Goal: Task Accomplishment & Management: Manage account settings

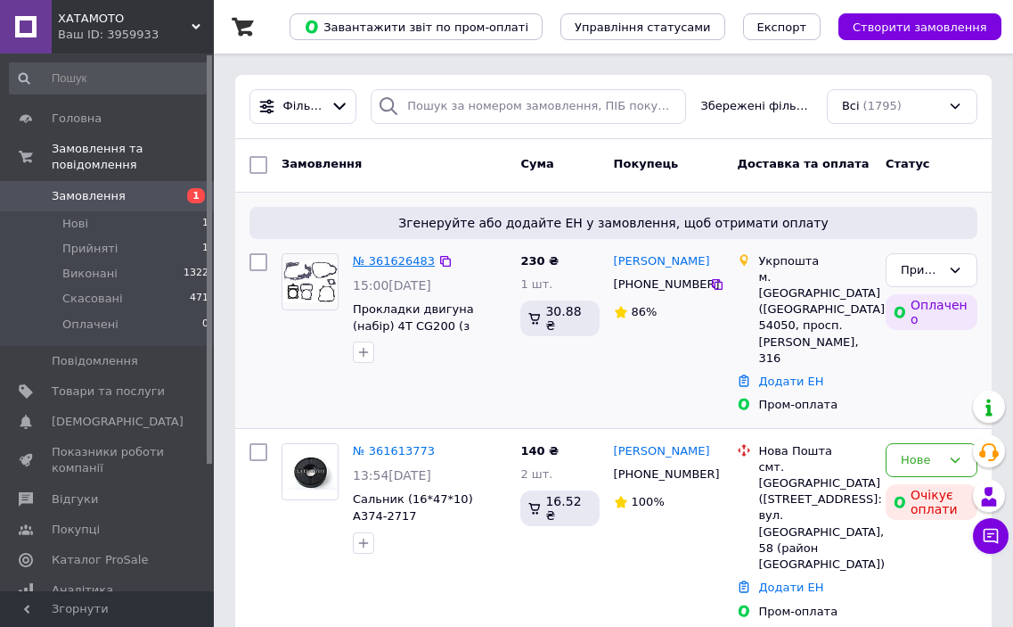
click at [383, 259] on link "№ 361626483" at bounding box center [394, 260] width 82 height 13
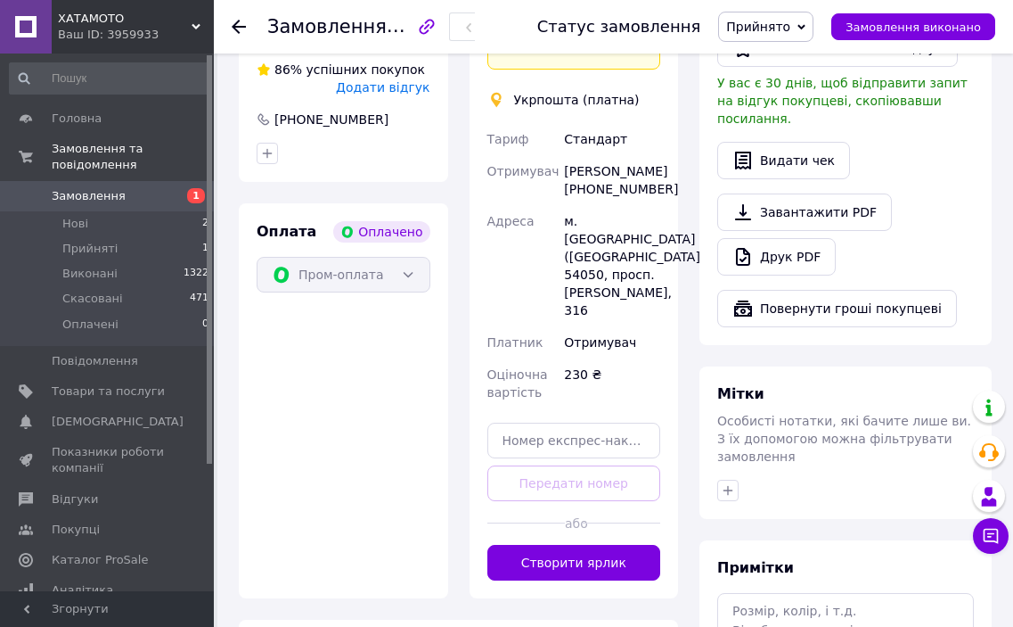
scroll to position [624, 0]
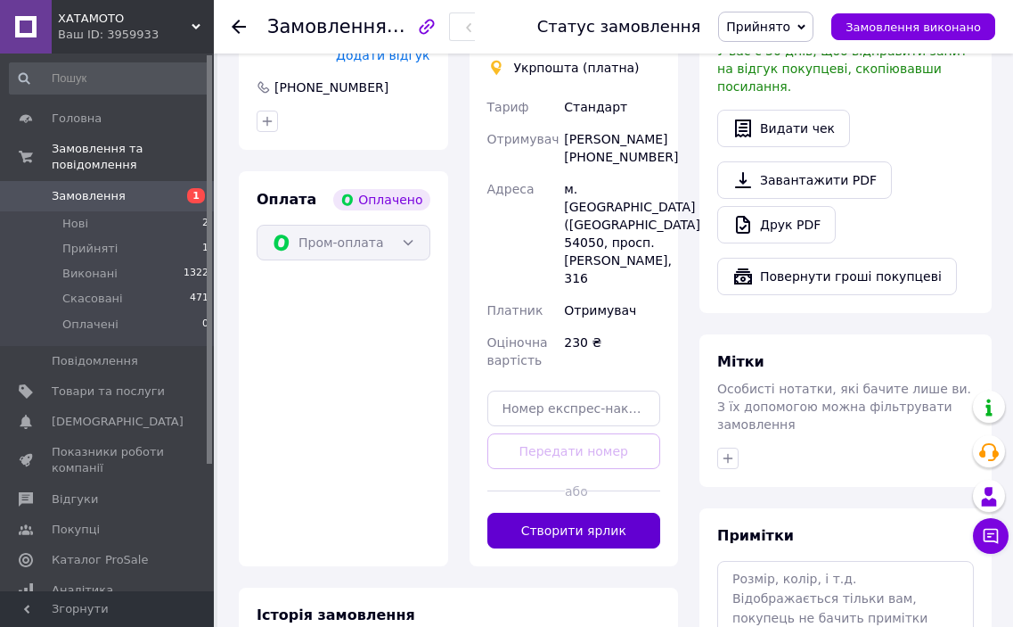
click at [566, 512] on button "Створити ярлик" at bounding box center [574, 530] width 174 height 36
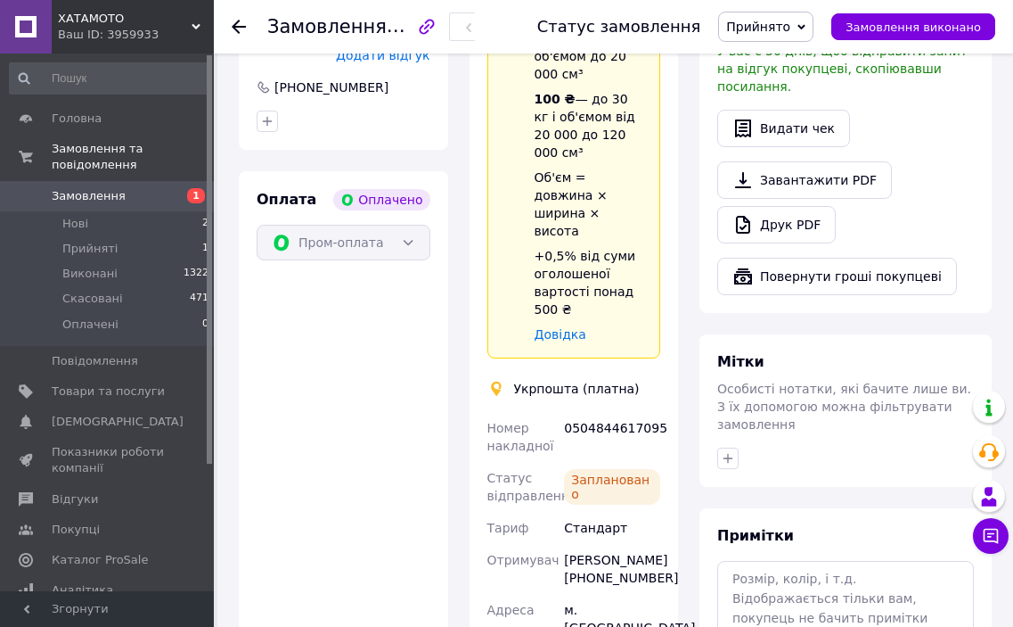
click at [162, 188] on span "Замовлення" at bounding box center [108, 196] width 113 height 16
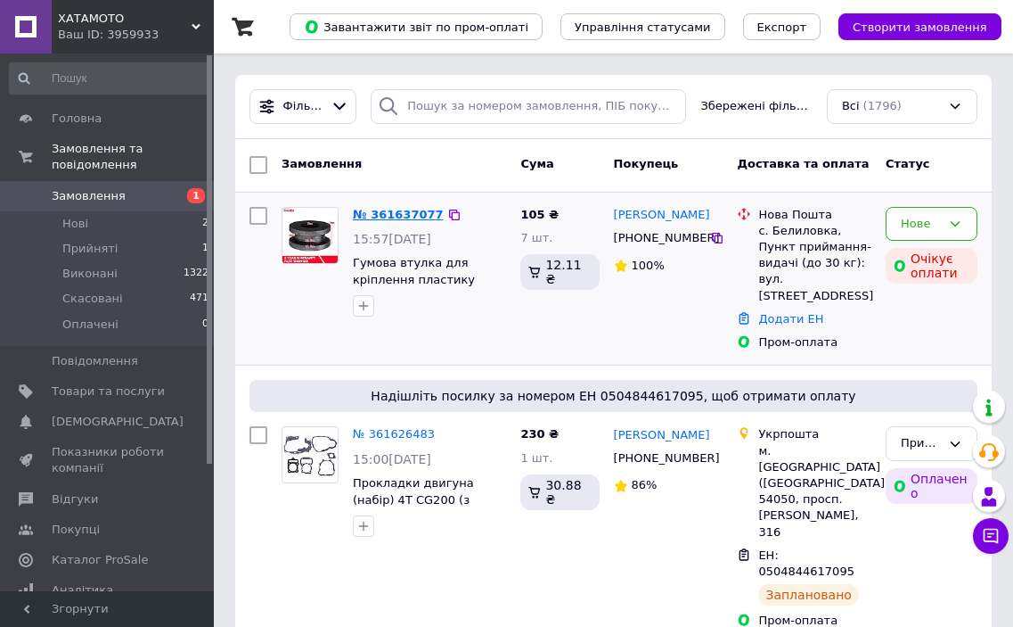
click at [393, 211] on link "№ 361637077" at bounding box center [398, 214] width 91 height 13
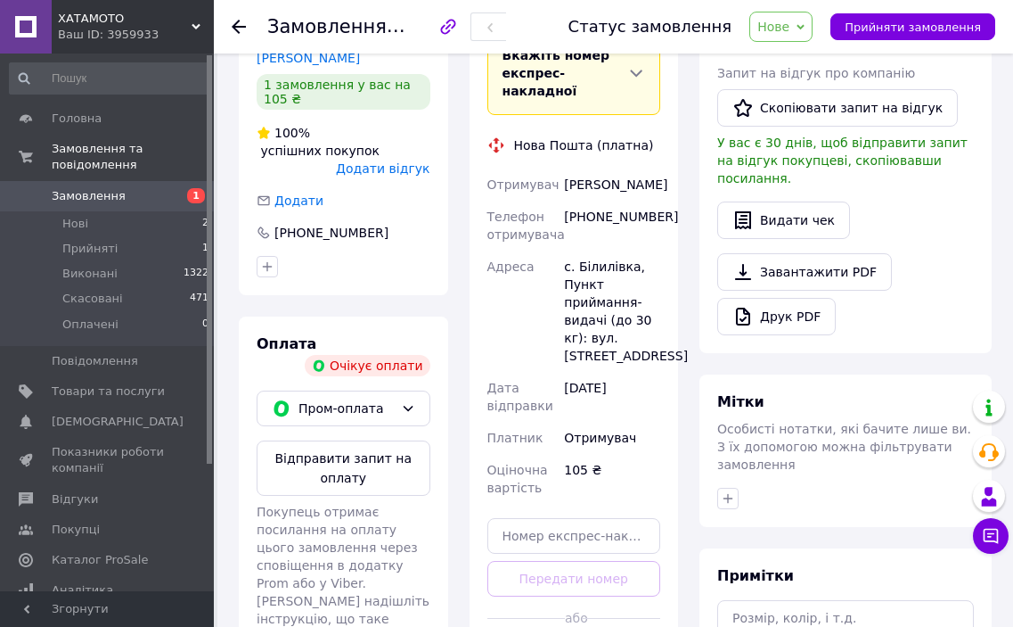
scroll to position [535, 0]
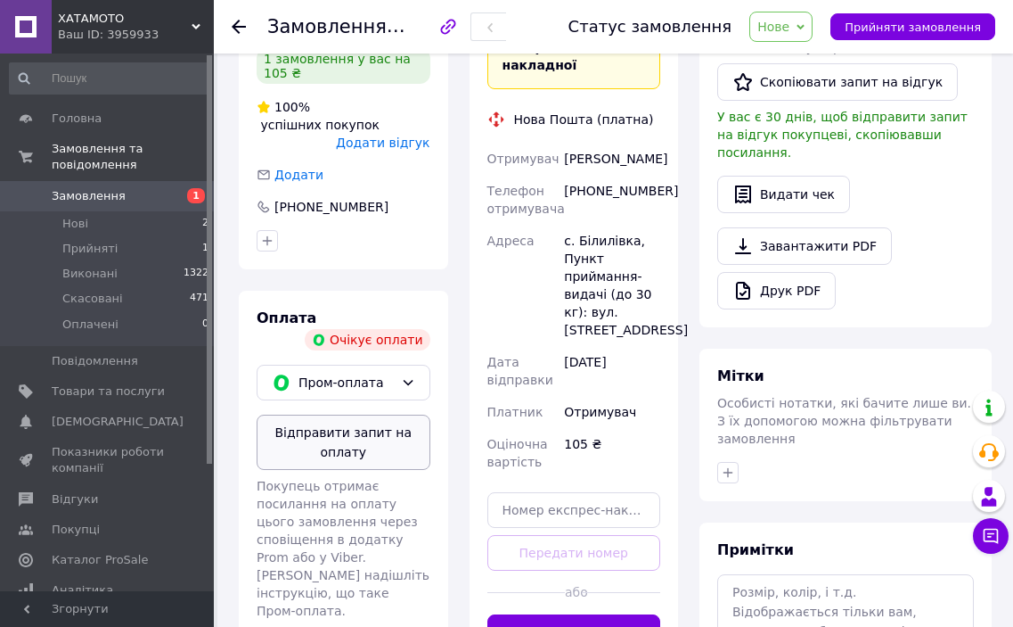
click at [356, 414] on button "Відправити запит на оплату" at bounding box center [344, 441] width 174 height 55
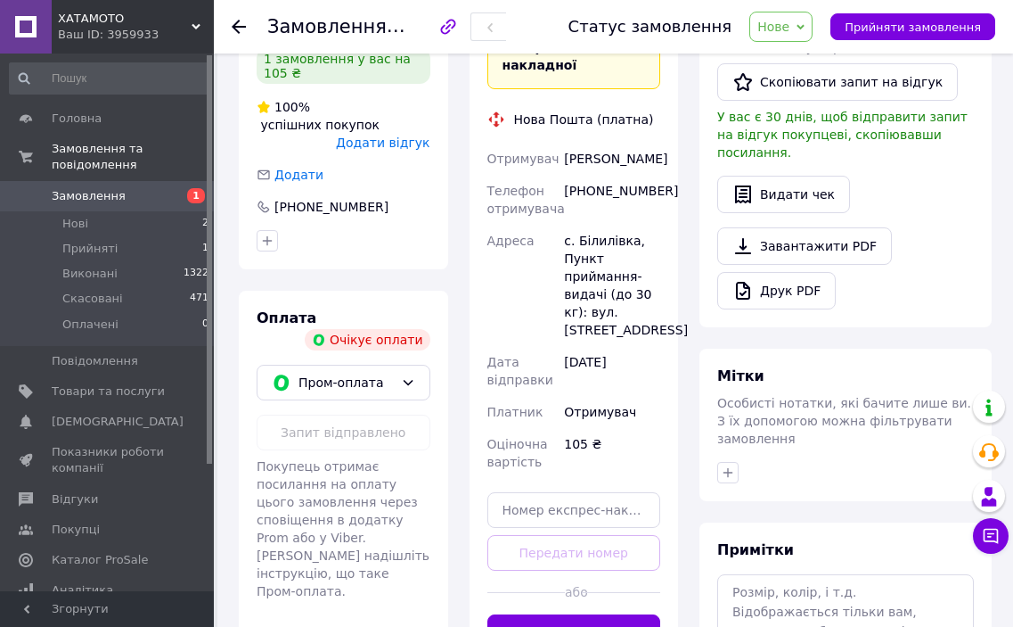
click at [135, 188] on span "Замовлення" at bounding box center [108, 196] width 113 height 16
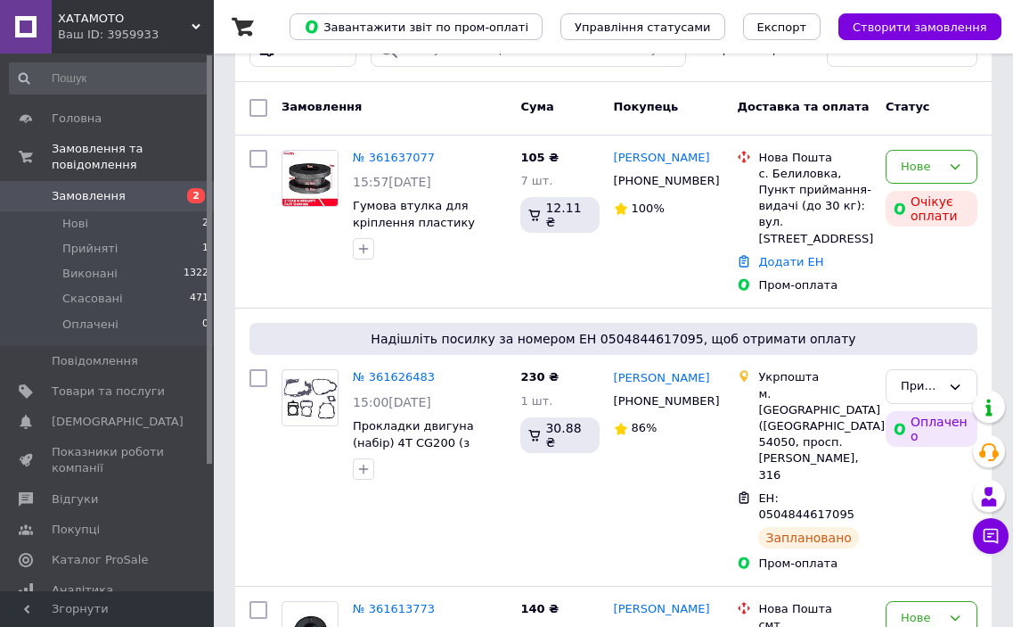
scroll to position [89, 0]
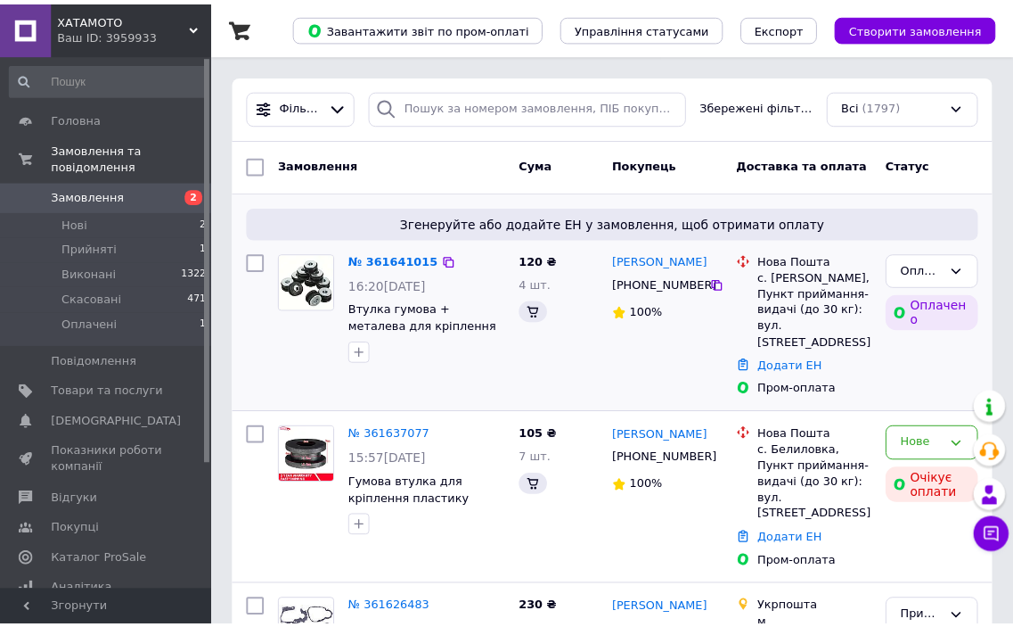
scroll to position [89, 0]
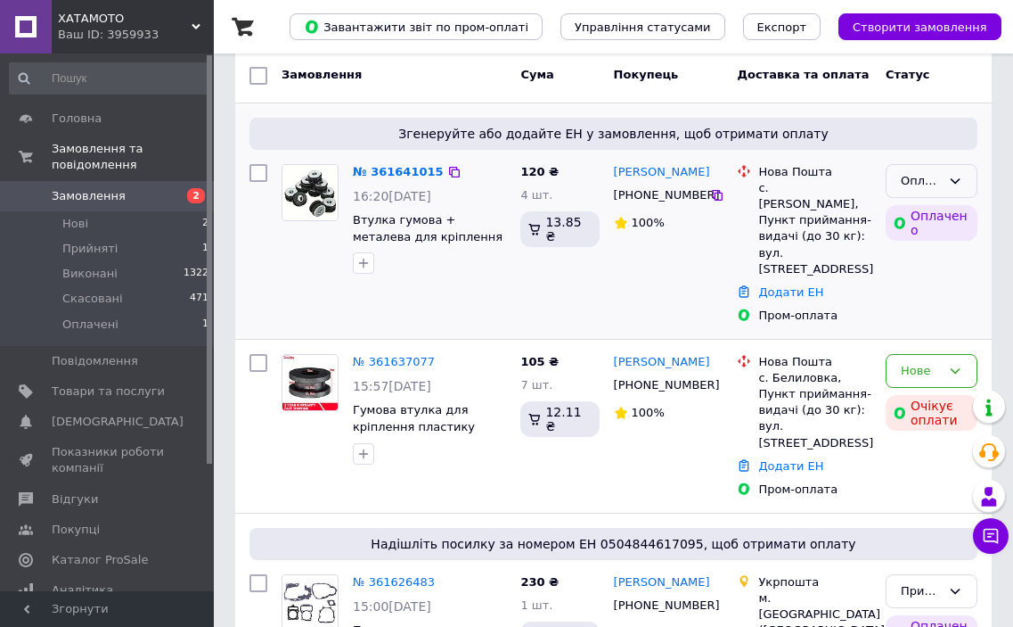
click at [954, 181] on icon at bounding box center [956, 180] width 10 height 5
click at [952, 216] on li "Прийнято" at bounding box center [932, 217] width 90 height 33
click at [785, 285] on link "Додати ЕН" at bounding box center [790, 291] width 65 height 13
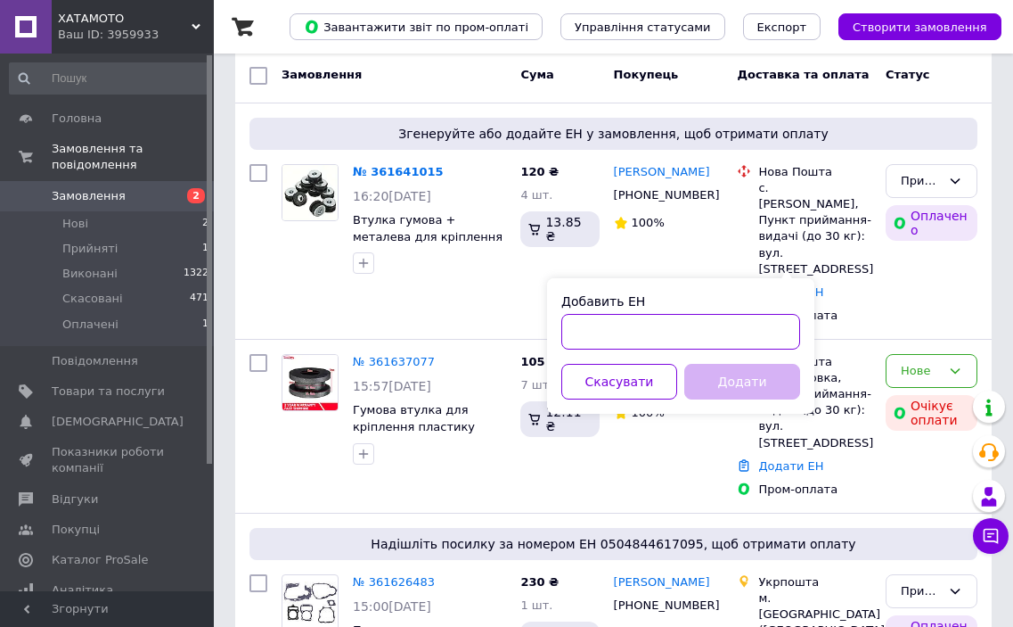
click at [595, 326] on input "Добавить ЕН" at bounding box center [680, 332] width 239 height 36
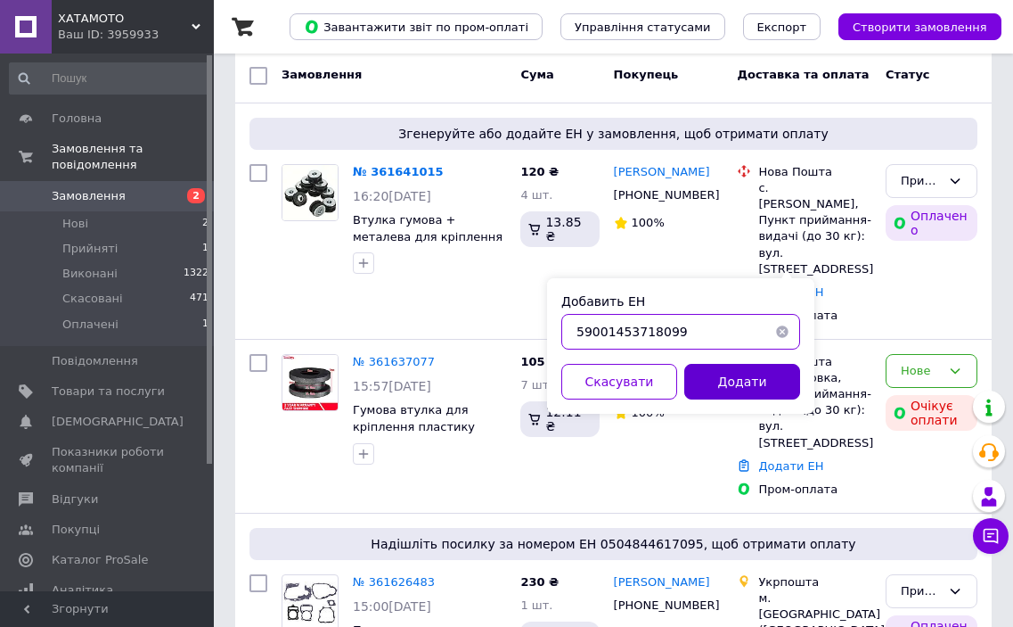
type input "59001453718099"
click at [706, 373] on button "Додати" at bounding box center [742, 382] width 116 height 36
